Goal: Navigation & Orientation: Find specific page/section

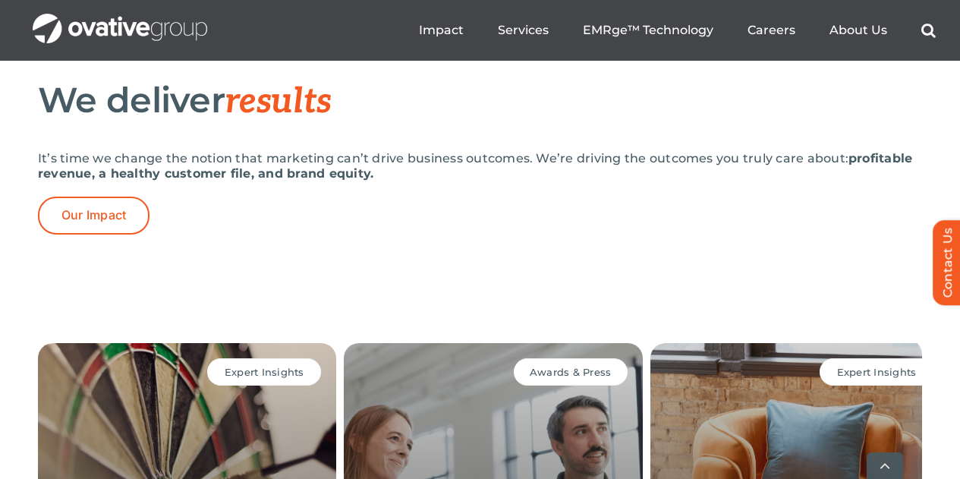
scroll to position [3567, 0]
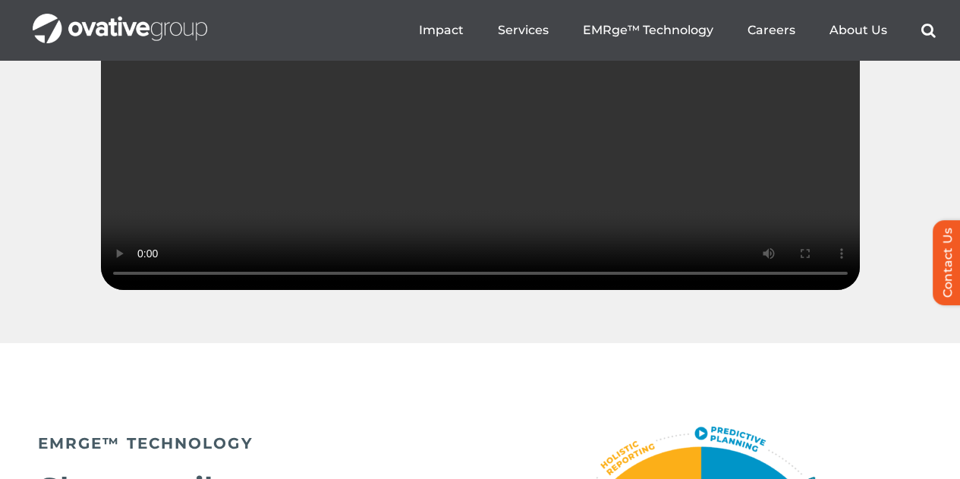
scroll to position [2732, 0]
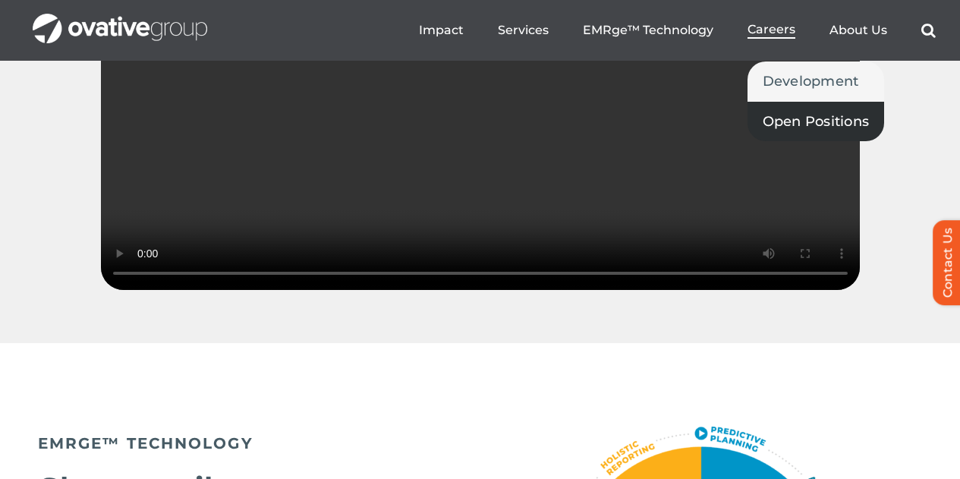
click at [795, 123] on span "Open Positions" at bounding box center [816, 121] width 107 height 21
